Goal: Information Seeking & Learning: Learn about a topic

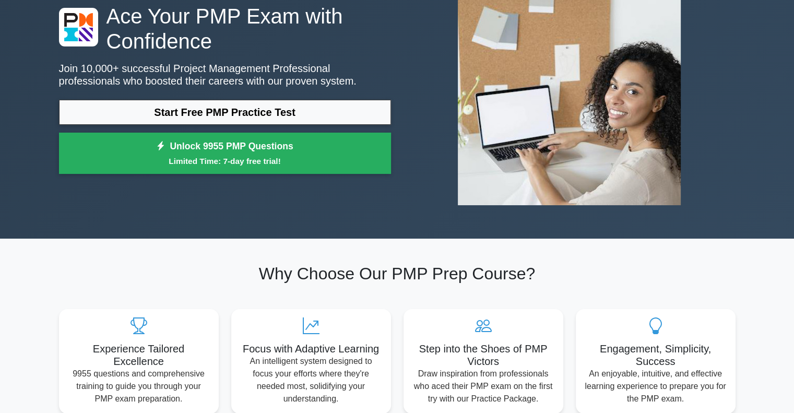
scroll to position [73, 0]
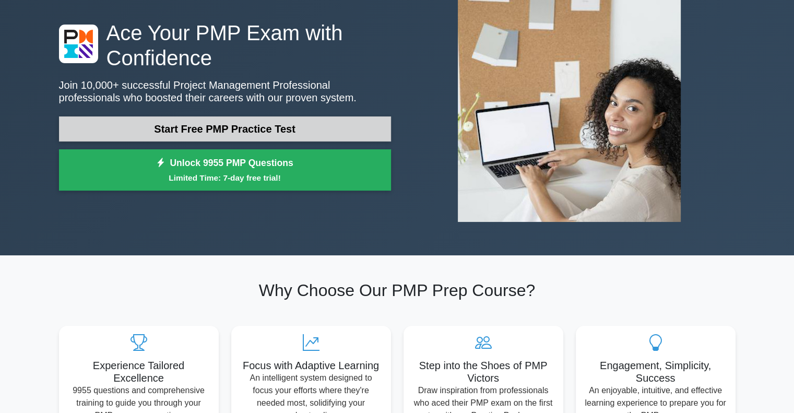
click at [203, 125] on link "Start Free PMP Practice Test" at bounding box center [225, 128] width 332 height 25
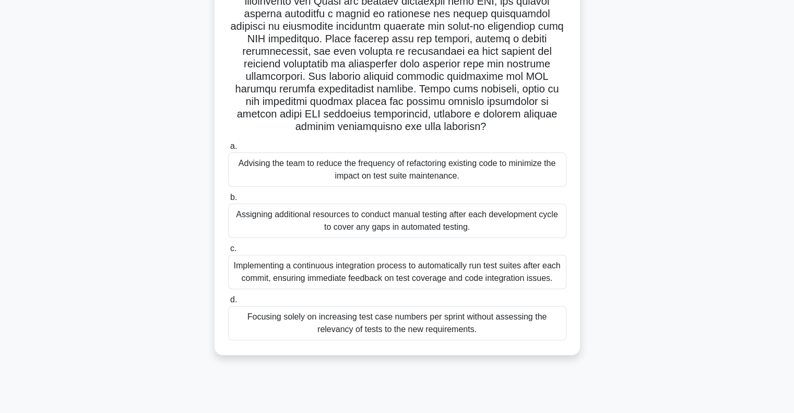
scroll to position [151, 0]
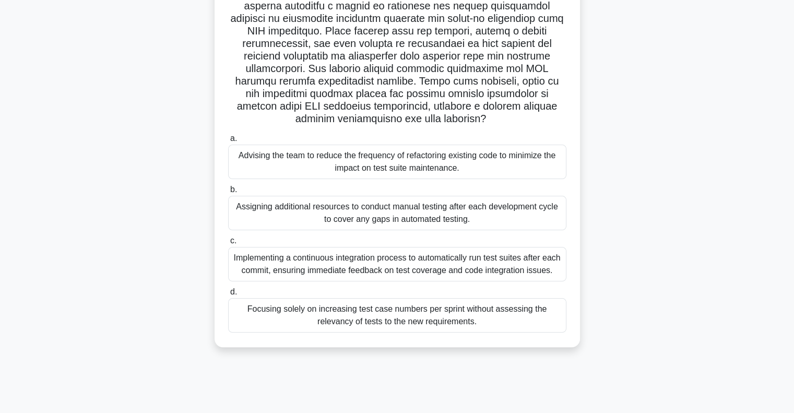
click at [294, 273] on div "Implementing a continuous integration process to automatically run test suites …" at bounding box center [397, 264] width 338 height 34
click at [228, 244] on input "c. Implementing a continuous integration process to automatically run test suit…" at bounding box center [228, 241] width 0 height 7
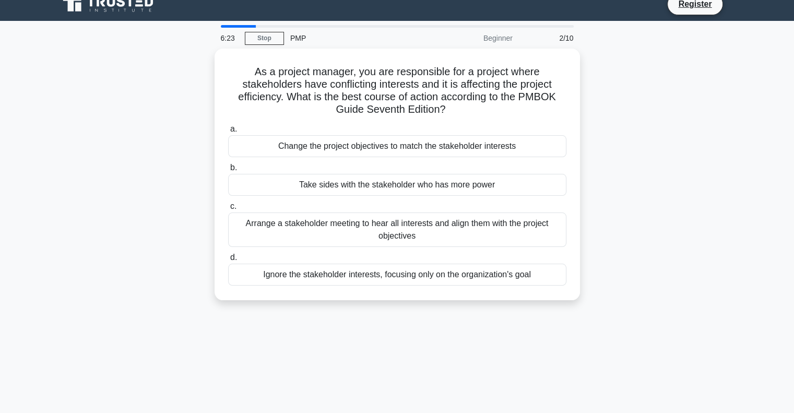
scroll to position [16, 0]
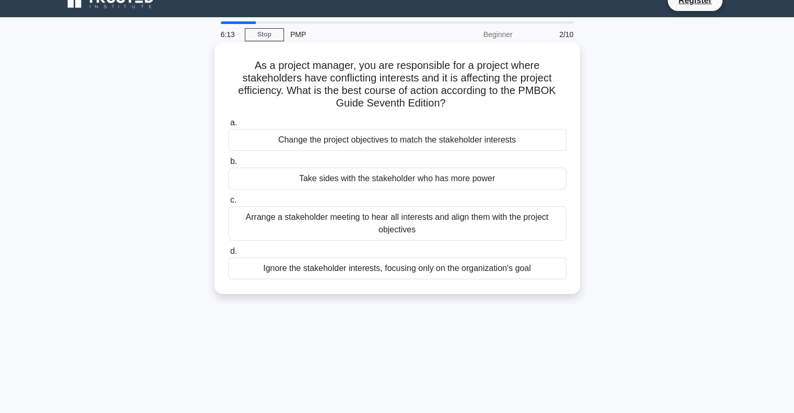
click at [408, 226] on div "Arrange a stakeholder meeting to hear all interests and align them with the pro…" at bounding box center [397, 223] width 338 height 34
click at [228, 204] on input "c. Arrange a stakeholder meeting to hear all interests and align them with the …" at bounding box center [228, 200] width 0 height 7
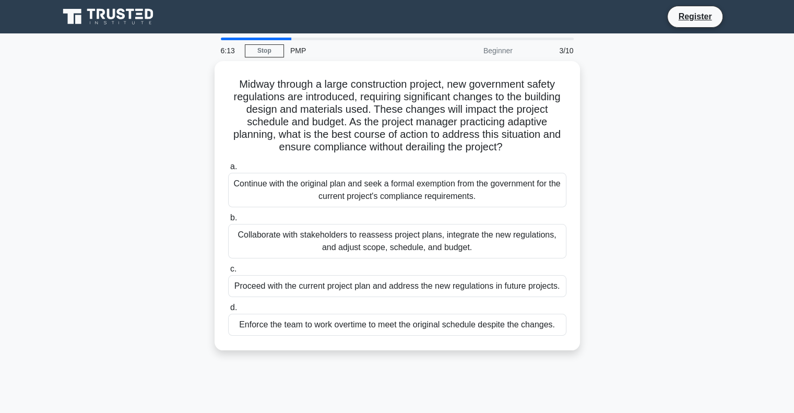
scroll to position [0, 0]
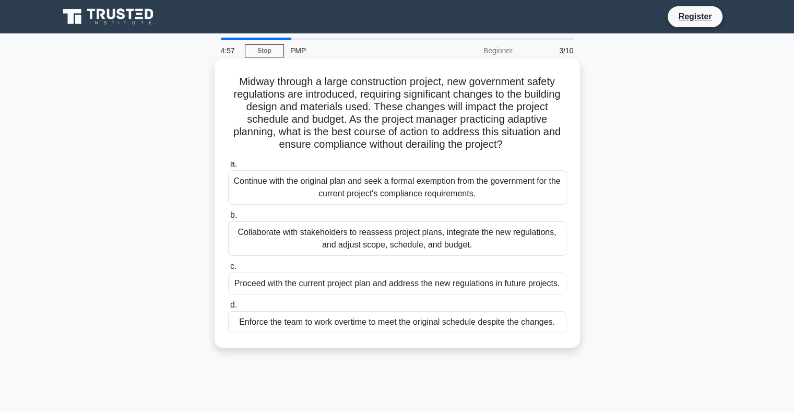
click at [407, 236] on div "Collaborate with stakeholders to reassess project plans, integrate the new regu…" at bounding box center [397, 238] width 338 height 34
click at [228, 219] on input "b. Collaborate with stakeholders to reassess project plans, integrate the new r…" at bounding box center [228, 215] width 0 height 7
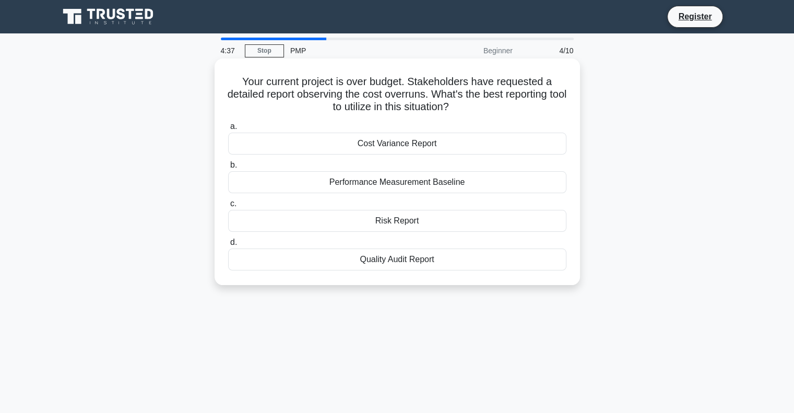
click at [400, 187] on div "Performance Measurement Baseline" at bounding box center [397, 182] width 338 height 22
click at [228, 169] on input "b. Performance Measurement Baseline" at bounding box center [228, 165] width 0 height 7
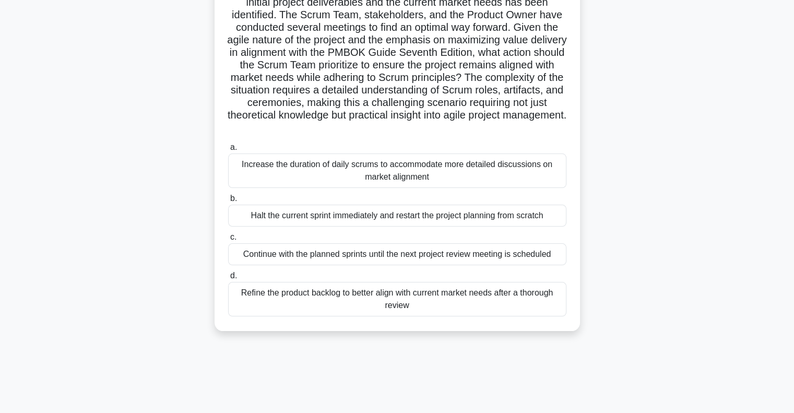
scroll to position [111, 0]
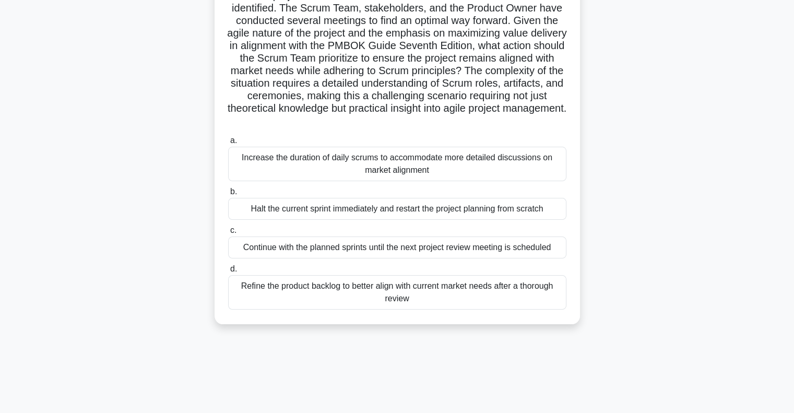
click at [425, 294] on div "Refine the product backlog to better align with current market needs after a th…" at bounding box center [397, 292] width 338 height 34
click at [228, 273] on input "d. Refine the product backlog to better align with current market needs after a…" at bounding box center [228, 269] width 0 height 7
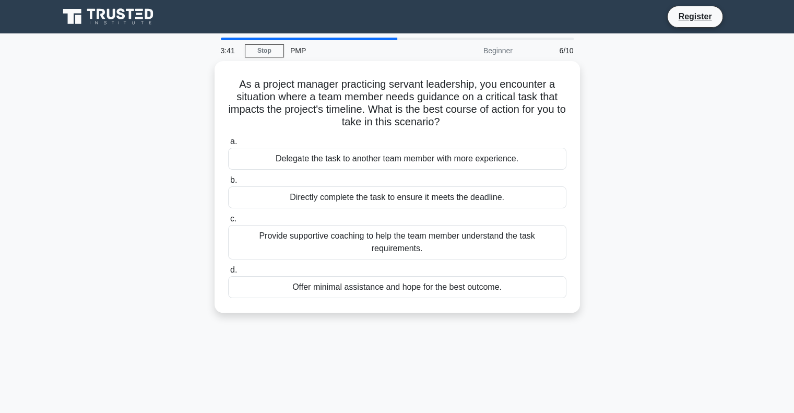
scroll to position [0, 0]
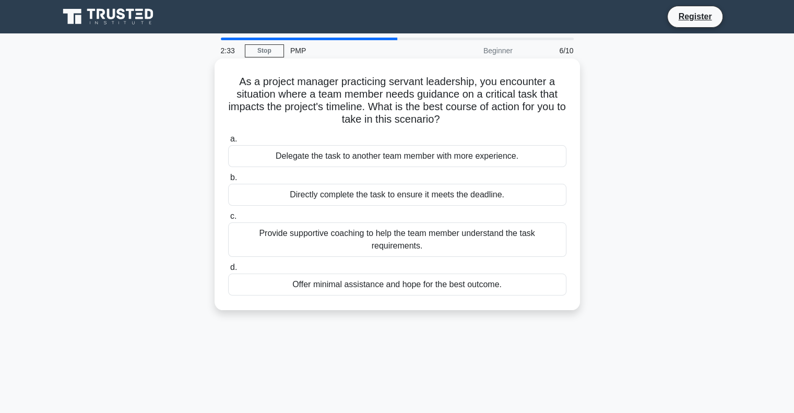
click at [405, 242] on div "Provide supportive coaching to help the team member understand the task require…" at bounding box center [397, 239] width 338 height 34
click at [228, 220] on input "c. Provide supportive coaching to help the team member understand the task requ…" at bounding box center [228, 216] width 0 height 7
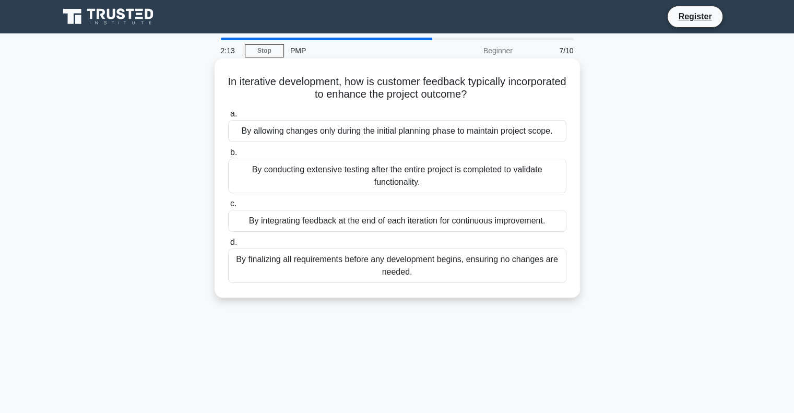
click at [403, 226] on div "By integrating feedback at the end of each iteration for continuous improvement." at bounding box center [397, 221] width 338 height 22
click at [228, 207] on input "c. By integrating feedback at the end of each iteration for continuous improvem…" at bounding box center [228, 204] width 0 height 7
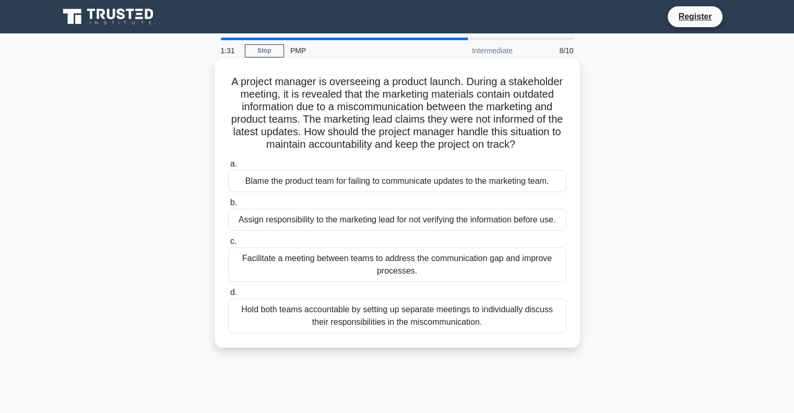
click at [428, 258] on div "Facilitate a meeting between teams to address the communication gap and improve…" at bounding box center [397, 265] width 338 height 34
click at [228, 245] on input "c. Facilitate a meeting between teams to address the communication gap and impr…" at bounding box center [228, 241] width 0 height 7
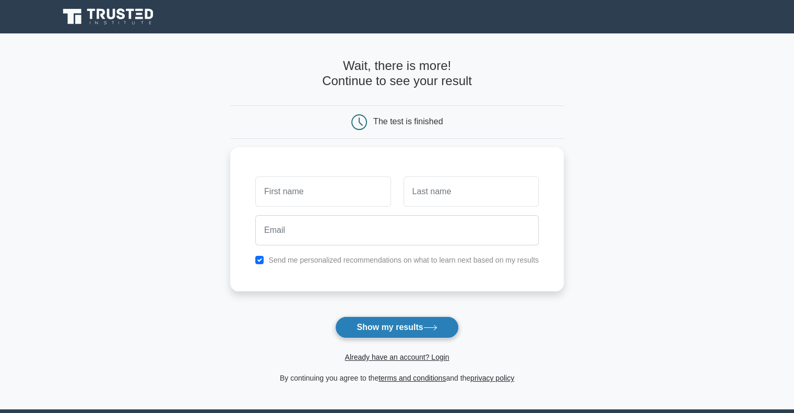
click at [384, 327] on button "Show my results" at bounding box center [396, 327] width 123 height 22
click at [260, 257] on input "checkbox" at bounding box center [259, 257] width 8 height 8
checkbox input "false"
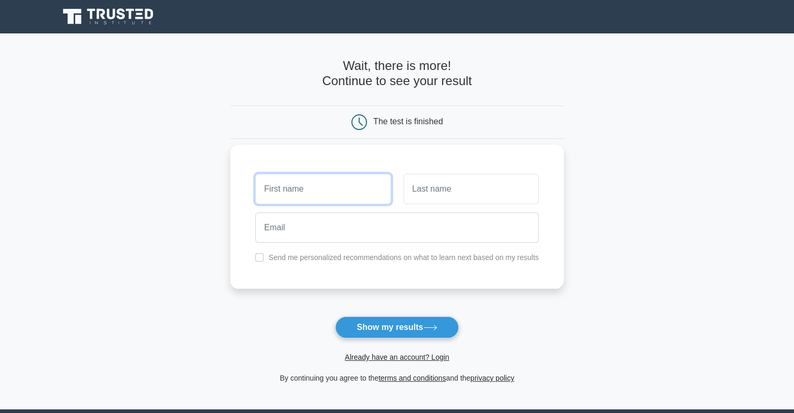
click at [294, 201] on input "text" at bounding box center [322, 189] width 135 height 30
